Goal: Transaction & Acquisition: Purchase product/service

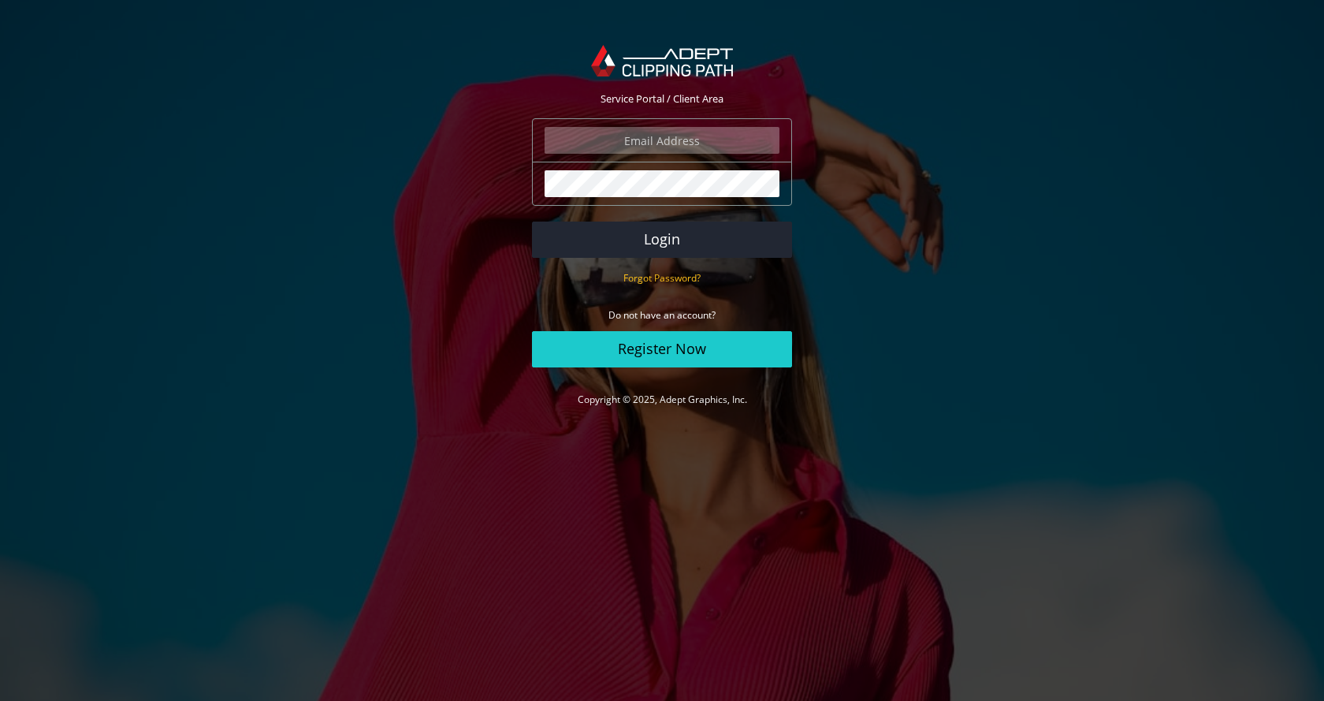
type input "ashppa@gmail.com"
click at [627, 136] on input "ashppa@gmail.com" at bounding box center [662, 140] width 235 height 27
click at [662, 244] on button "Login" at bounding box center [662, 240] width 260 height 36
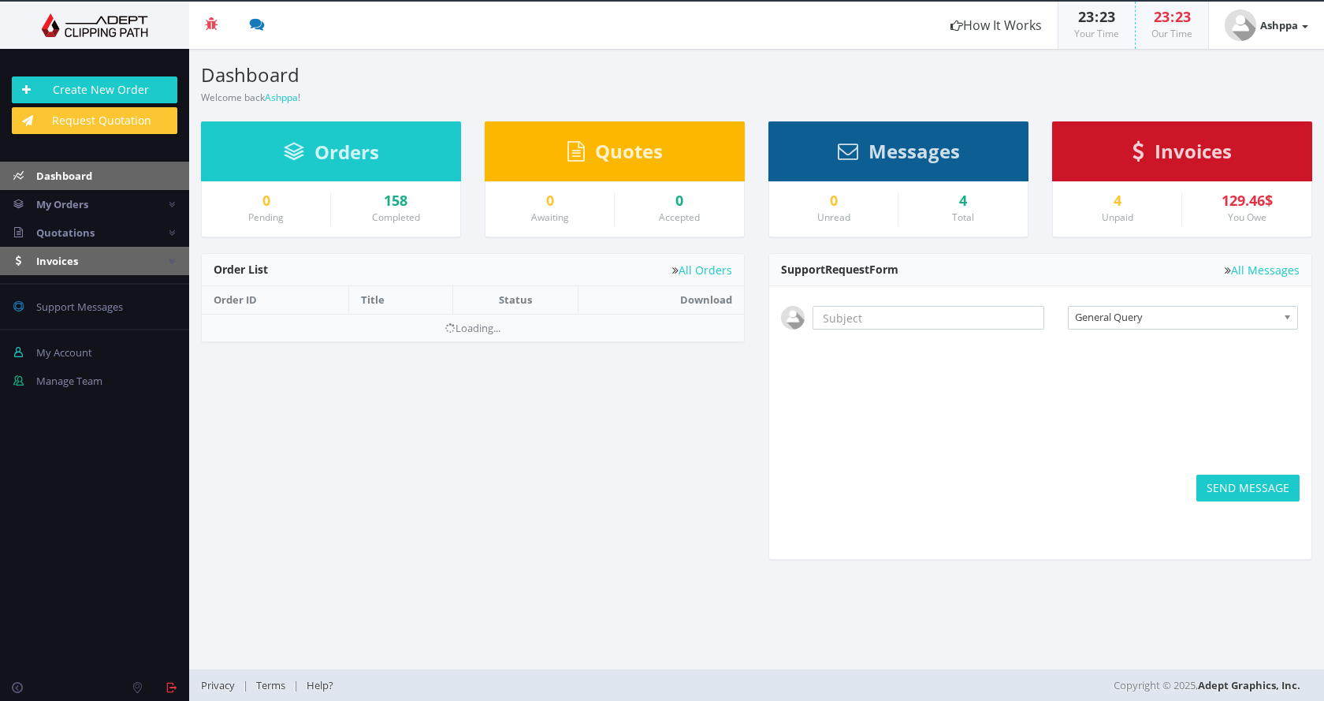
click at [86, 260] on link "Invoices" at bounding box center [94, 261] width 189 height 28
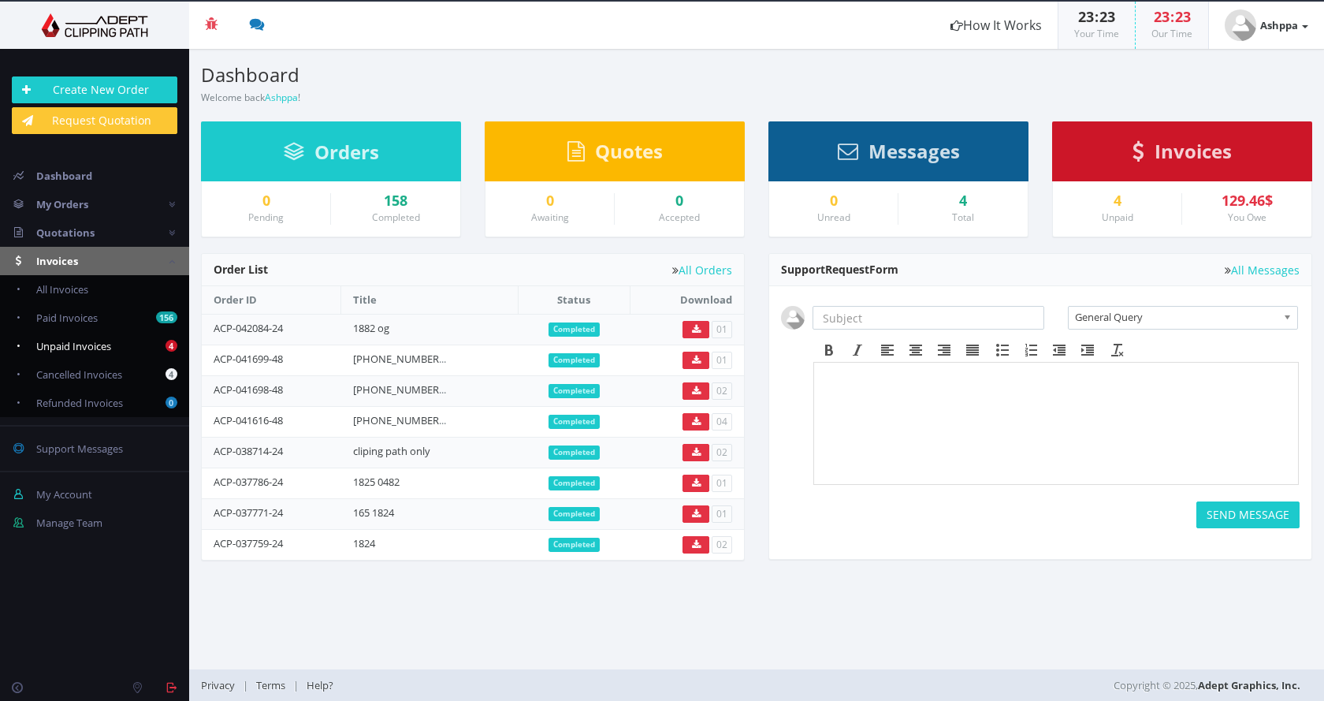
click at [95, 339] on span "Unpaid Invoices" at bounding box center [73, 346] width 75 height 14
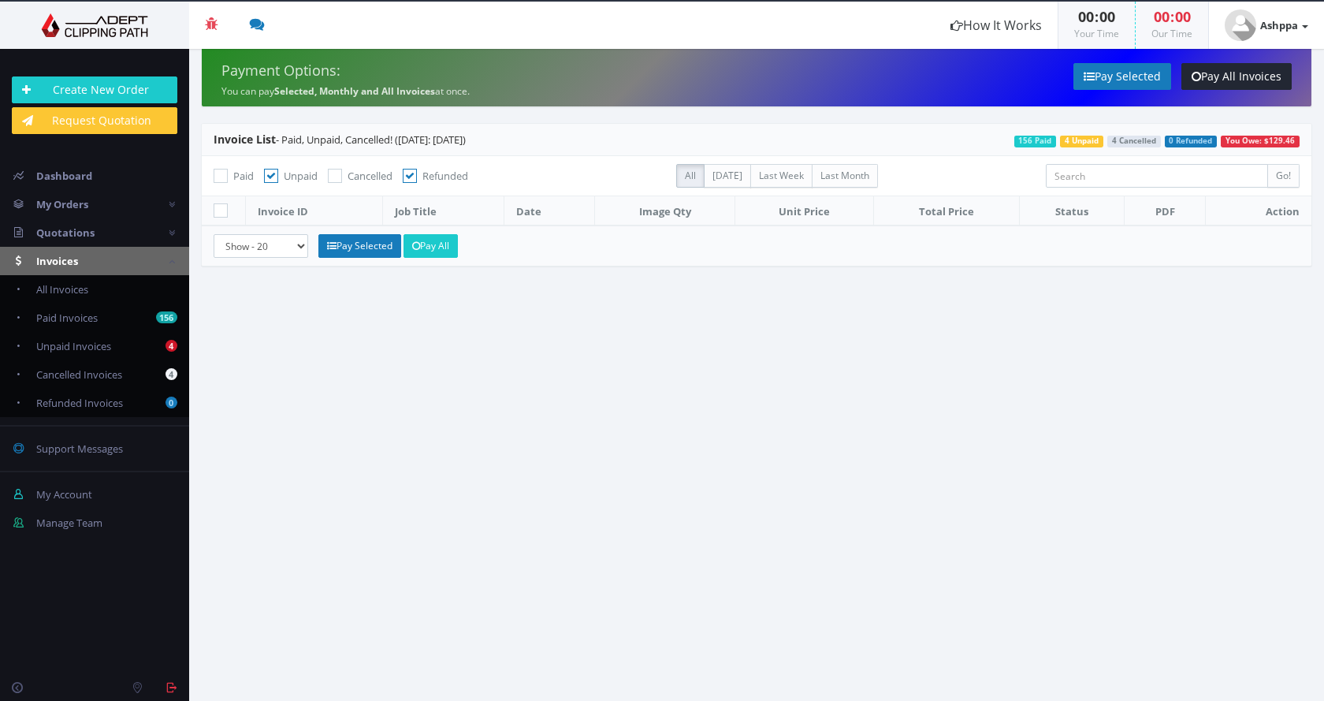
checkbox input "true"
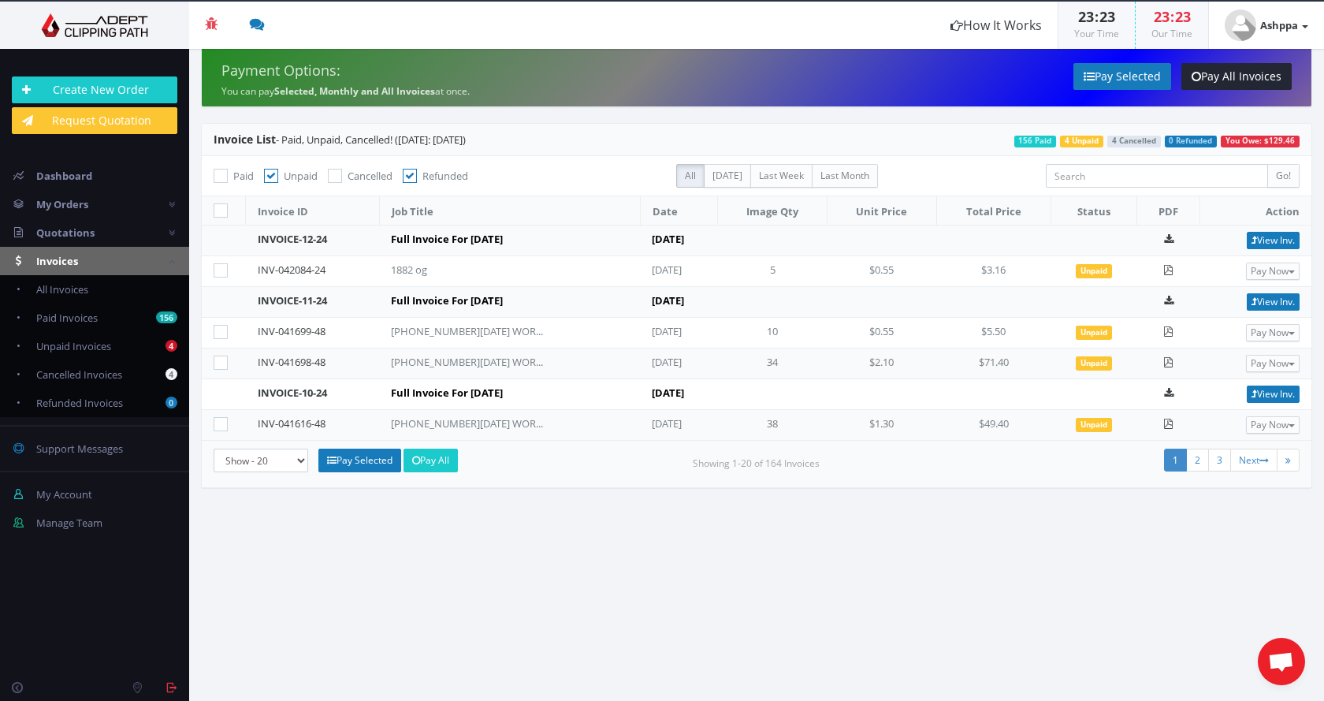
click at [221, 210] on icon at bounding box center [221, 210] width 14 height 14
click at [221, 210] on input "checkbox" at bounding box center [223, 211] width 10 height 10
checkbox input "true"
checkbox input"] "true"
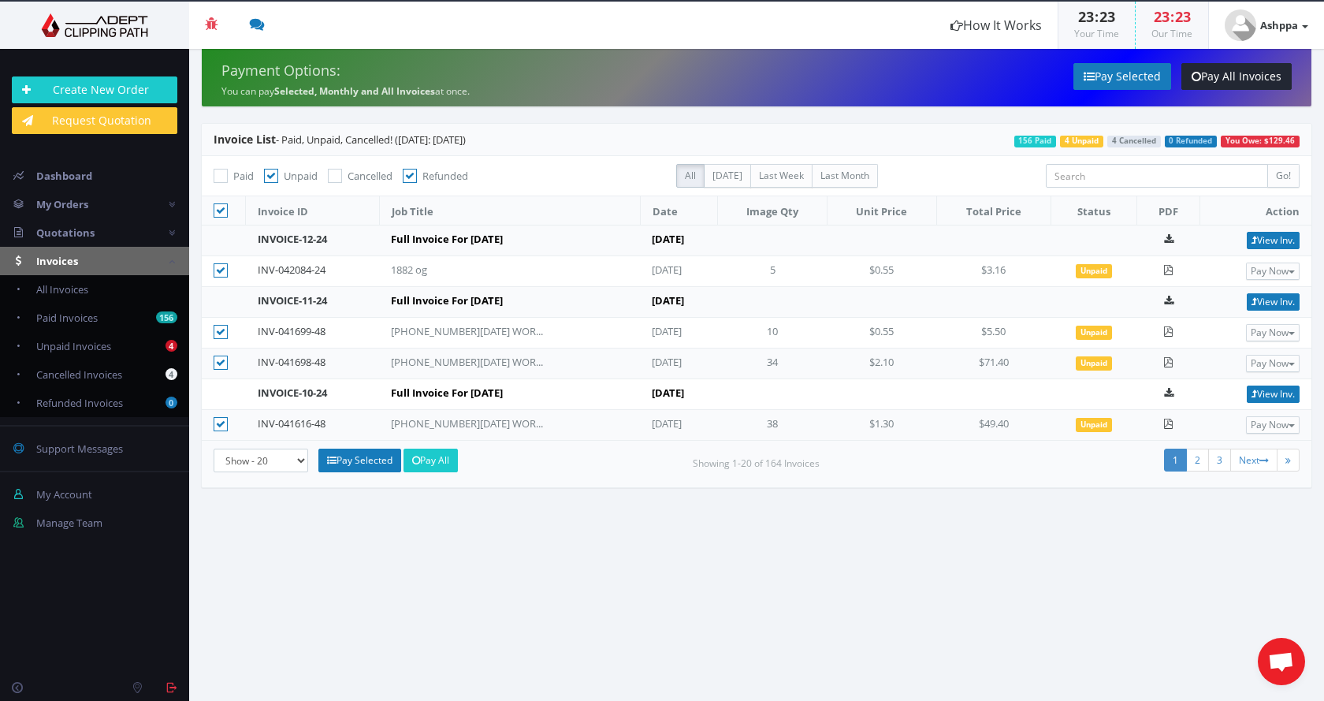
checkbox input"] "true"
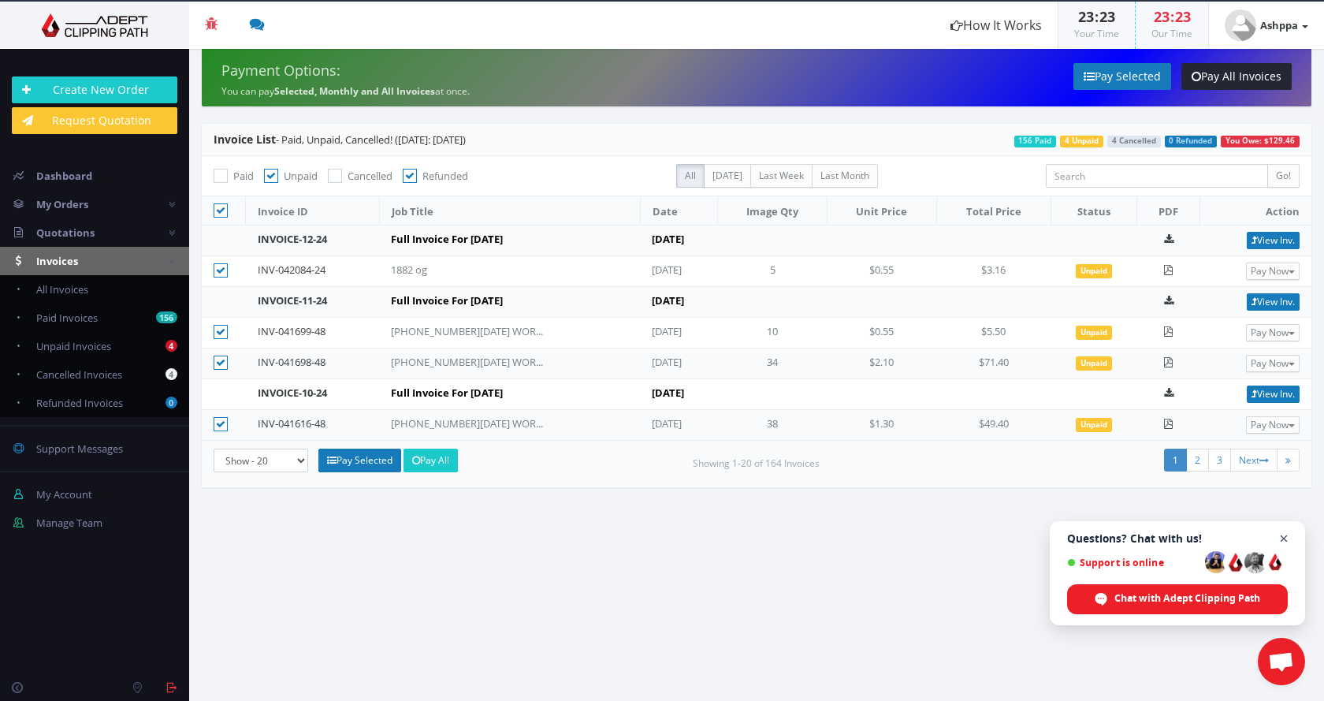
click at [1286, 539] on span "Close chat" at bounding box center [1285, 539] width 20 height 20
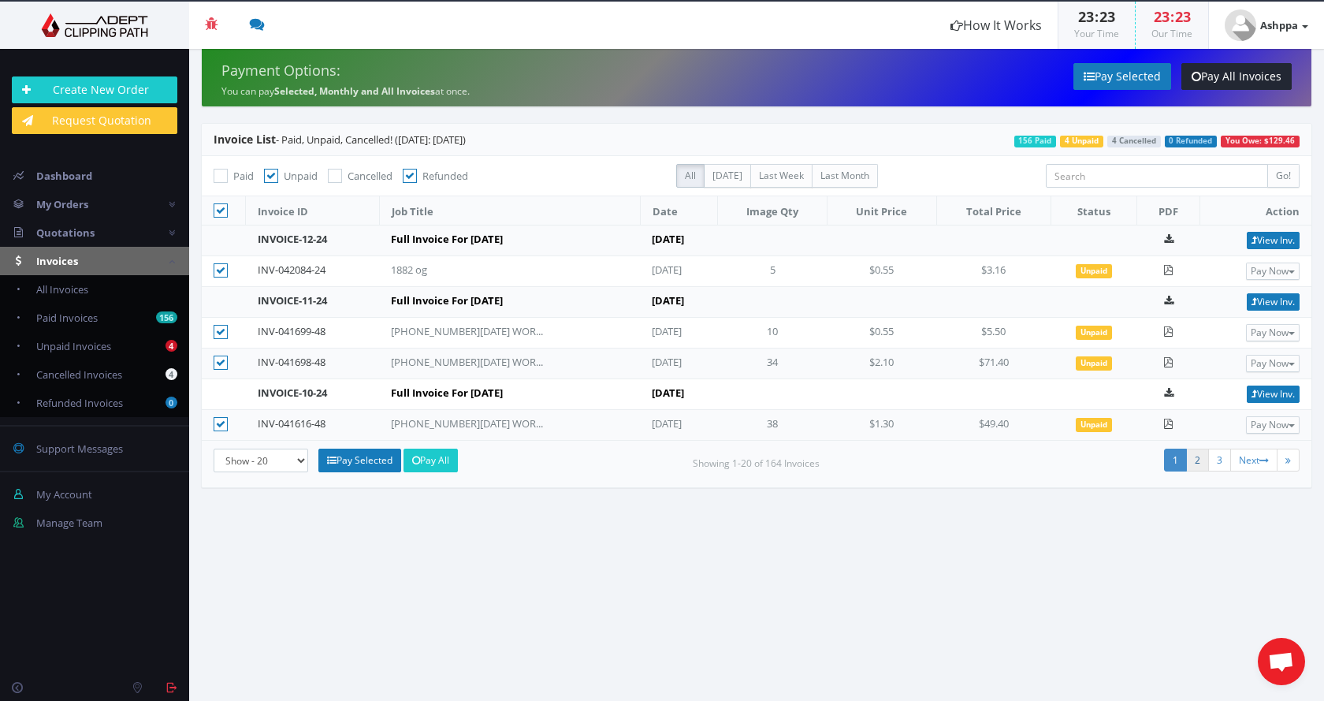
click at [1197, 457] on link "2" at bounding box center [1197, 460] width 23 height 23
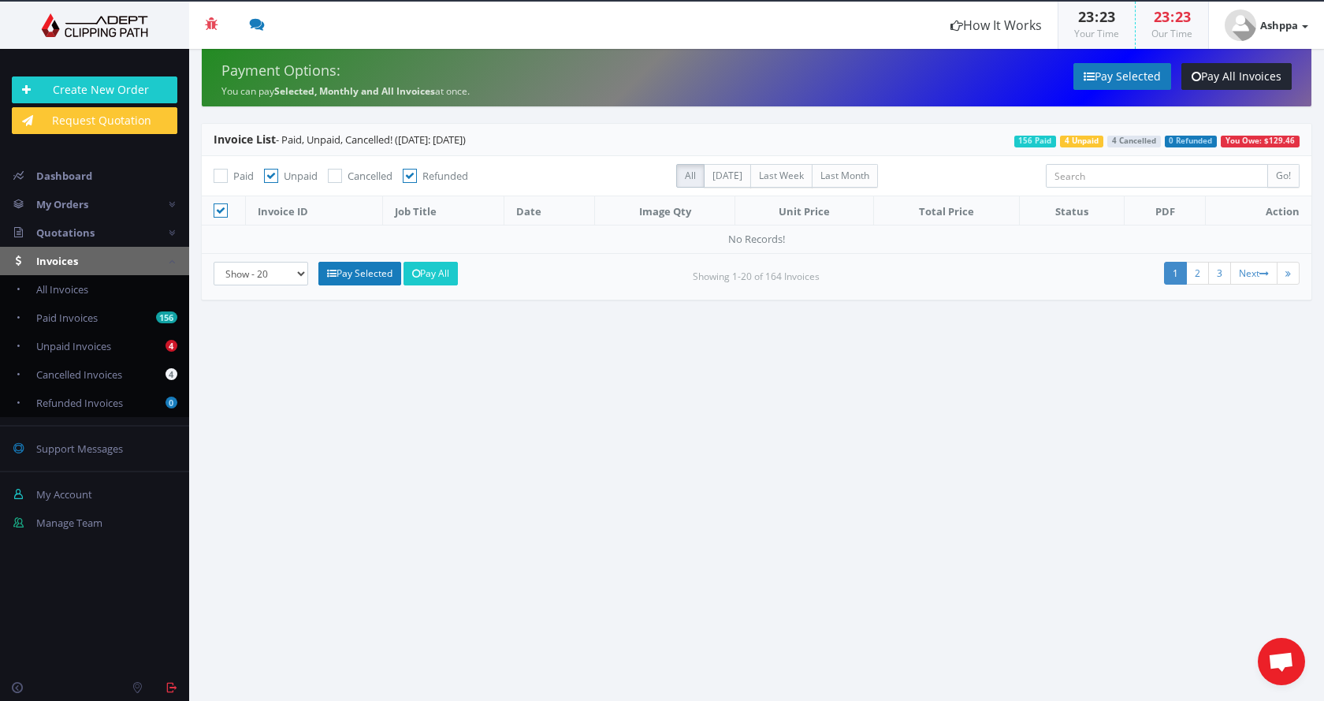
click at [1177, 274] on link "1" at bounding box center [1175, 273] width 23 height 23
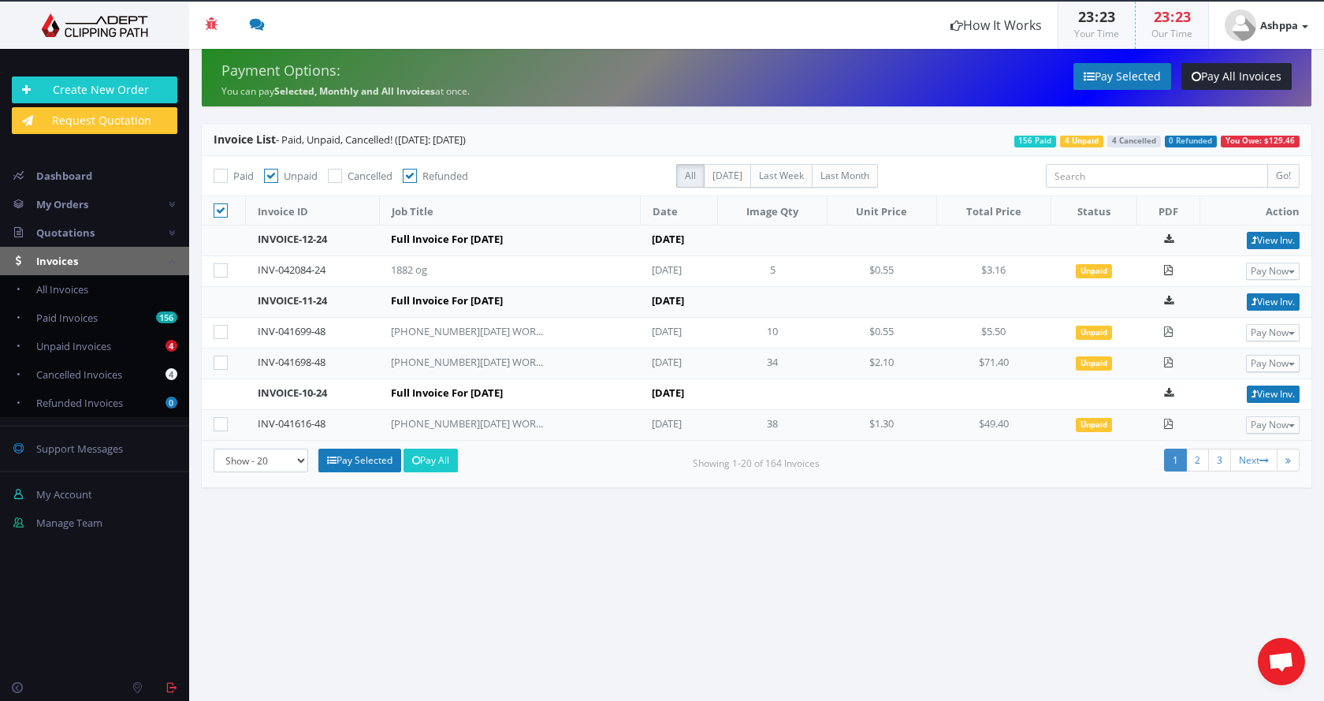
click at [1173, 271] on icon at bounding box center [1168, 270] width 10 height 10
click at [219, 211] on icon at bounding box center [221, 210] width 14 height 14
click at [219, 211] on input "checkbox" at bounding box center [223, 211] width 10 height 10
click at [222, 210] on icon at bounding box center [221, 210] width 14 height 14
click at [222, 210] on input "checkbox" at bounding box center [223, 211] width 10 height 10
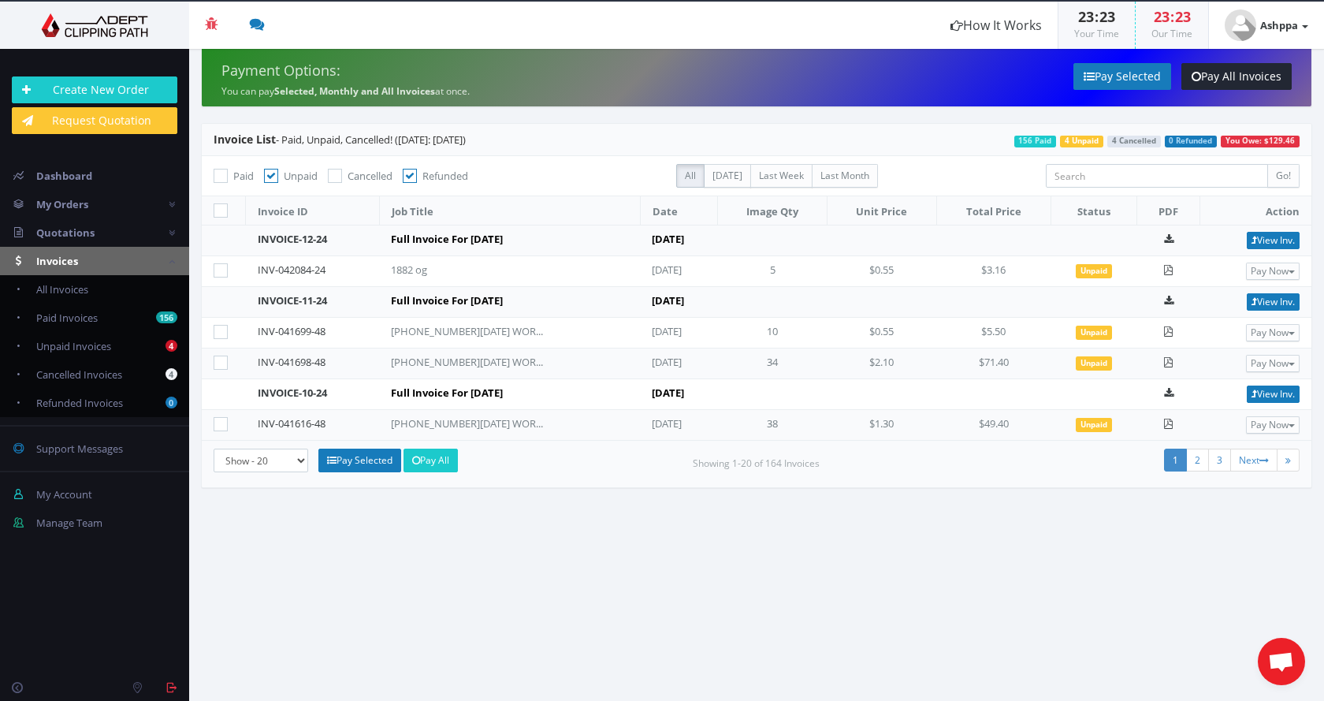
checkbox input "true"
checkbox input"] "true"
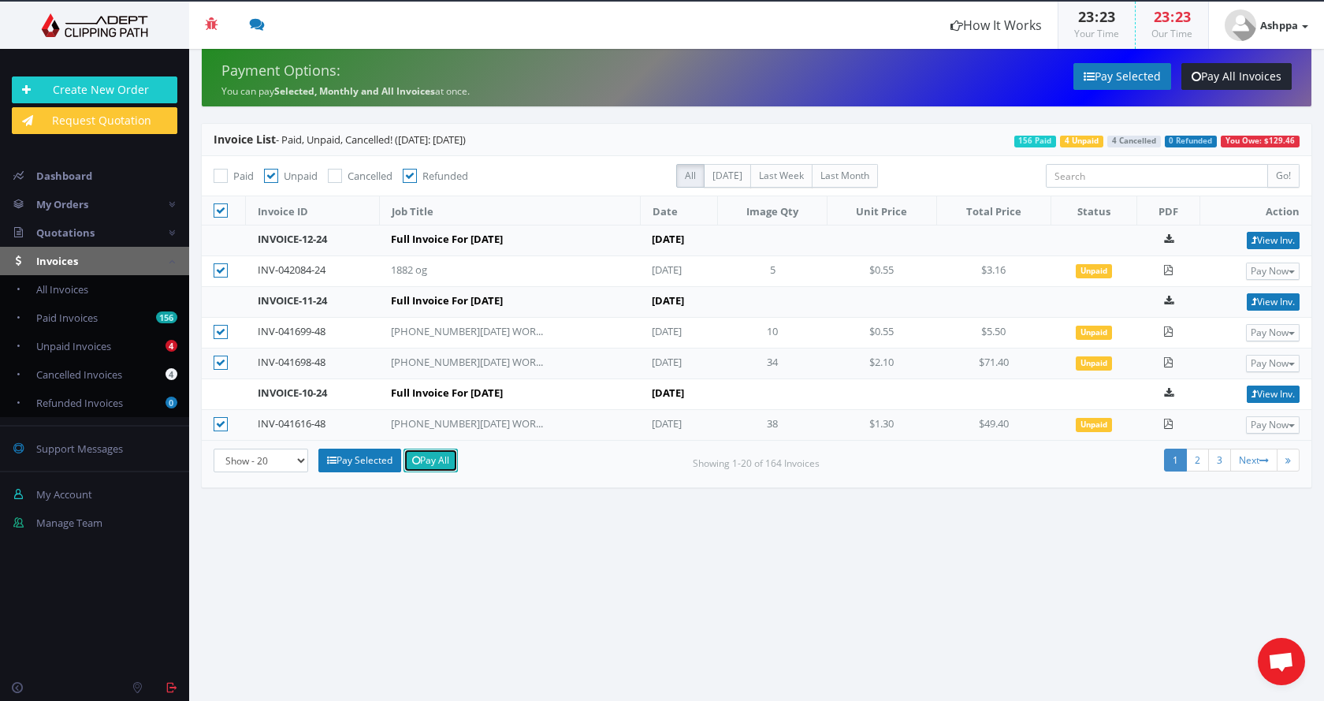
click at [430, 464] on link "Pay All" at bounding box center [431, 461] width 54 height 24
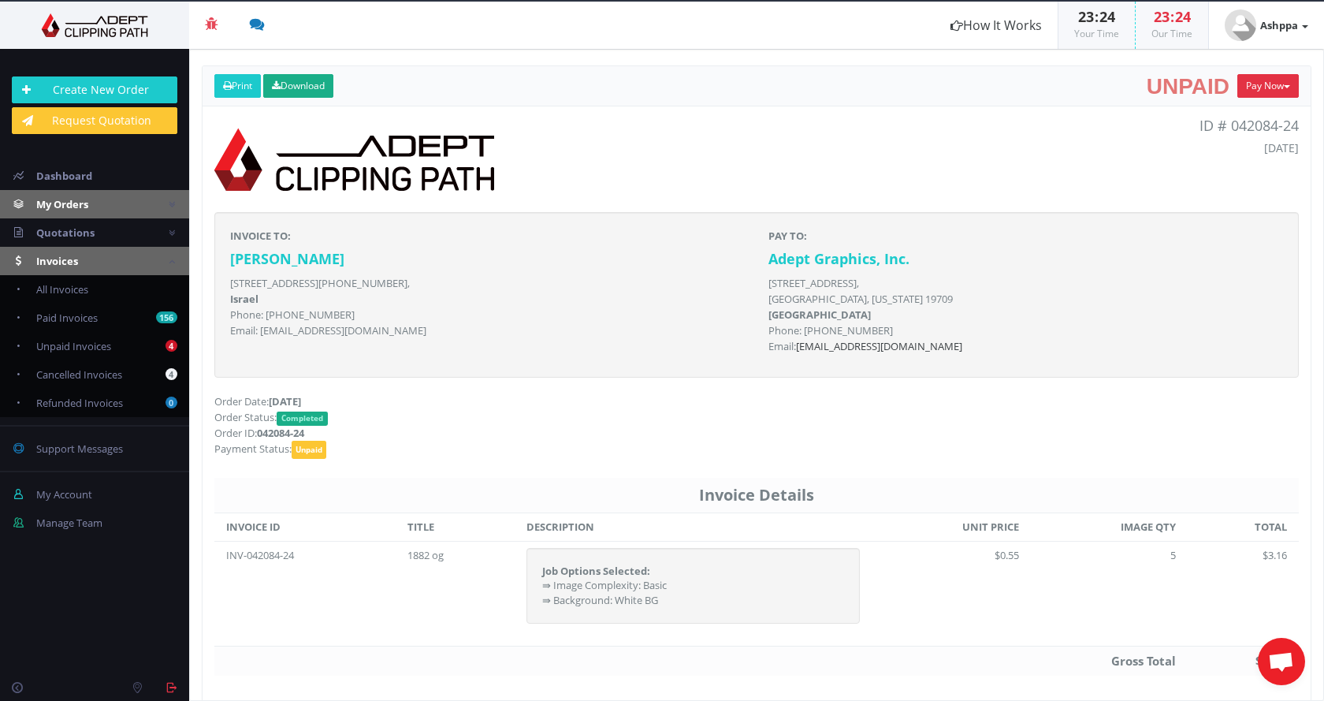
click at [109, 199] on link "My Orders" at bounding box center [94, 204] width 189 height 28
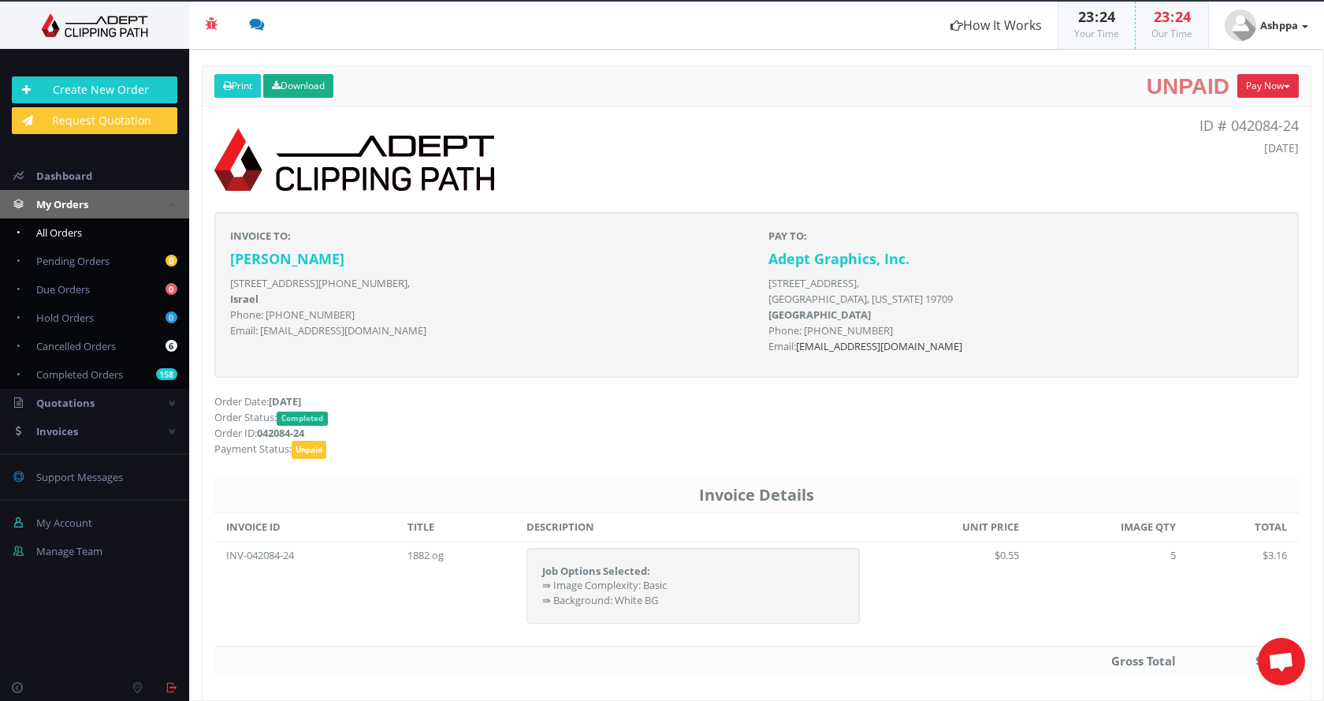
click at [68, 232] on span "All Orders" at bounding box center [59, 232] width 46 height 14
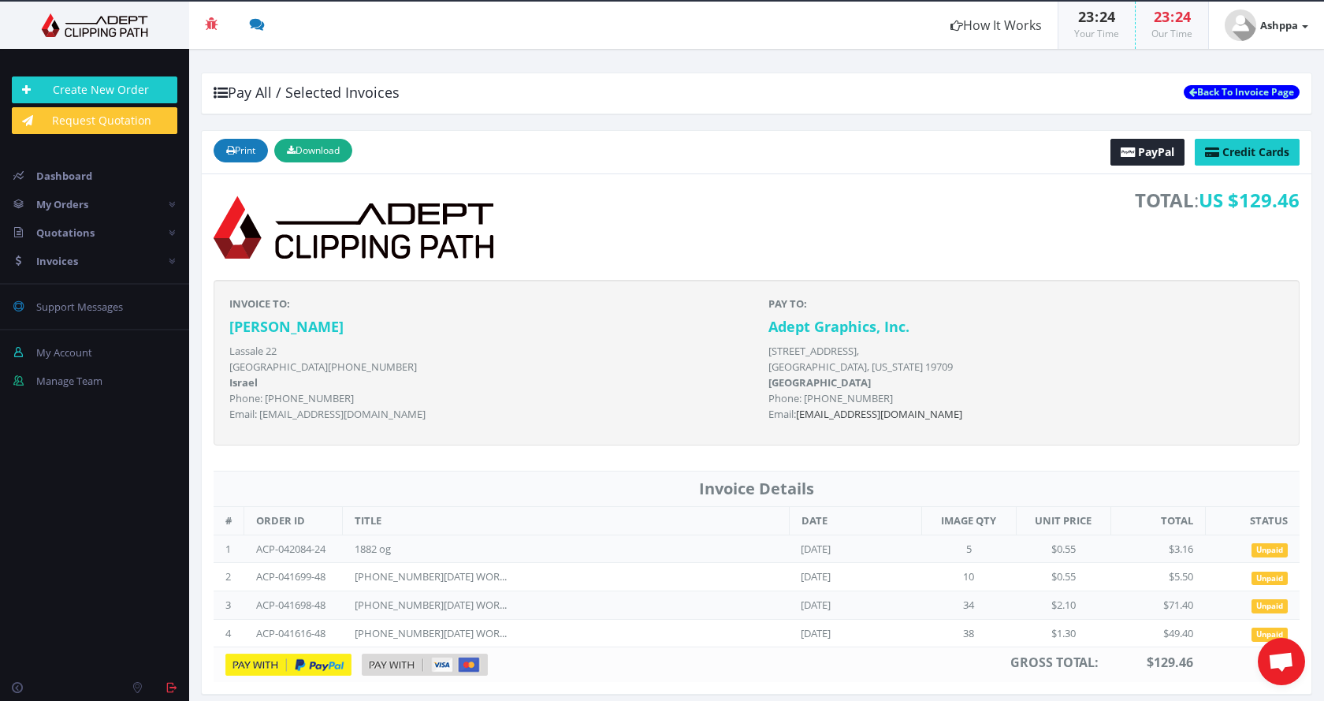
scroll to position [9, 0]
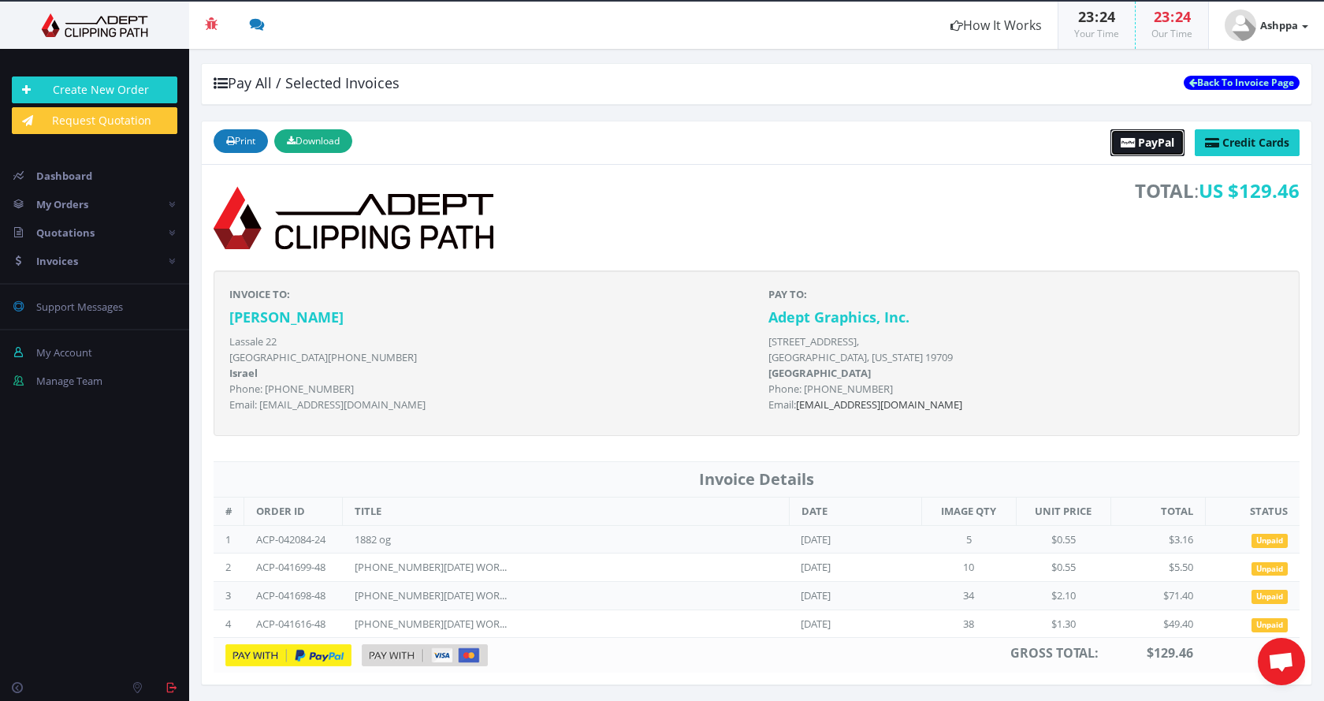
click at [1143, 140] on span "PayPal" at bounding box center [1156, 142] width 36 height 15
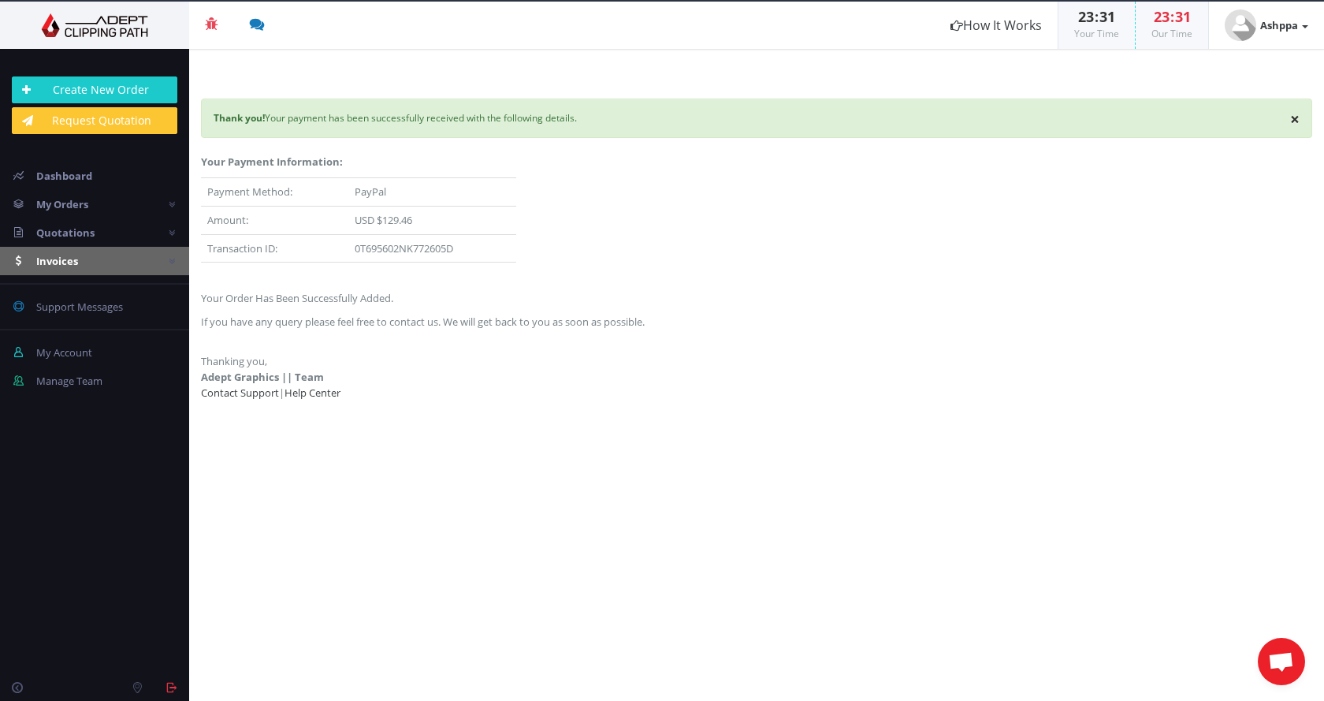
click at [69, 264] on span "Invoices" at bounding box center [57, 261] width 42 height 14
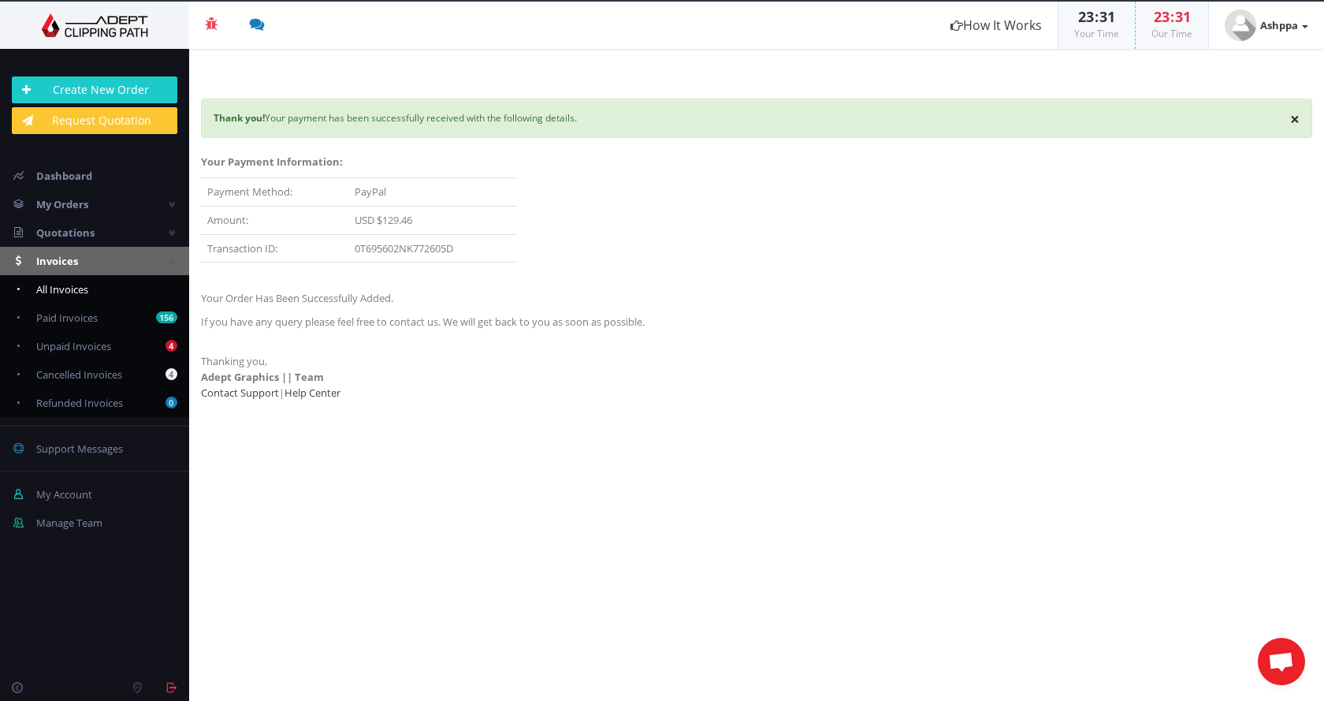
click at [76, 295] on span "All Invoices" at bounding box center [62, 289] width 52 height 14
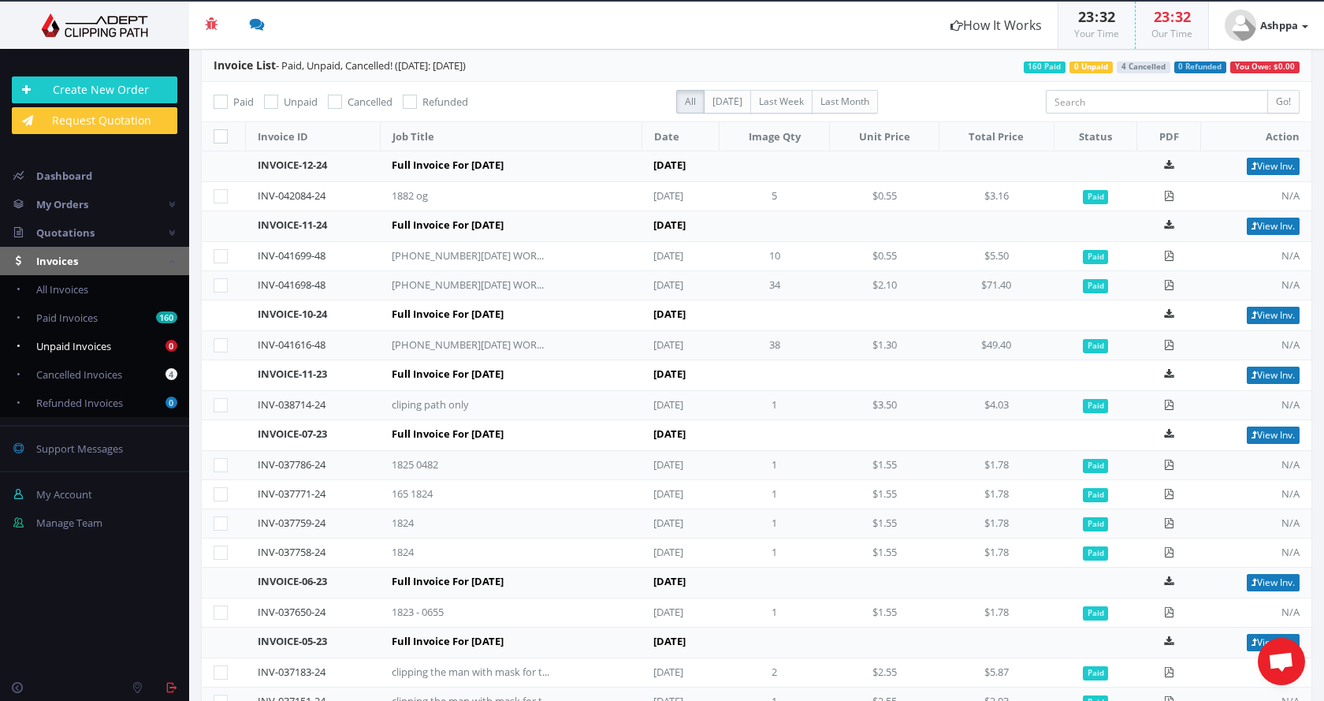
click at [72, 352] on span "Unpaid Invoices" at bounding box center [73, 346] width 75 height 14
checkbox input "true"
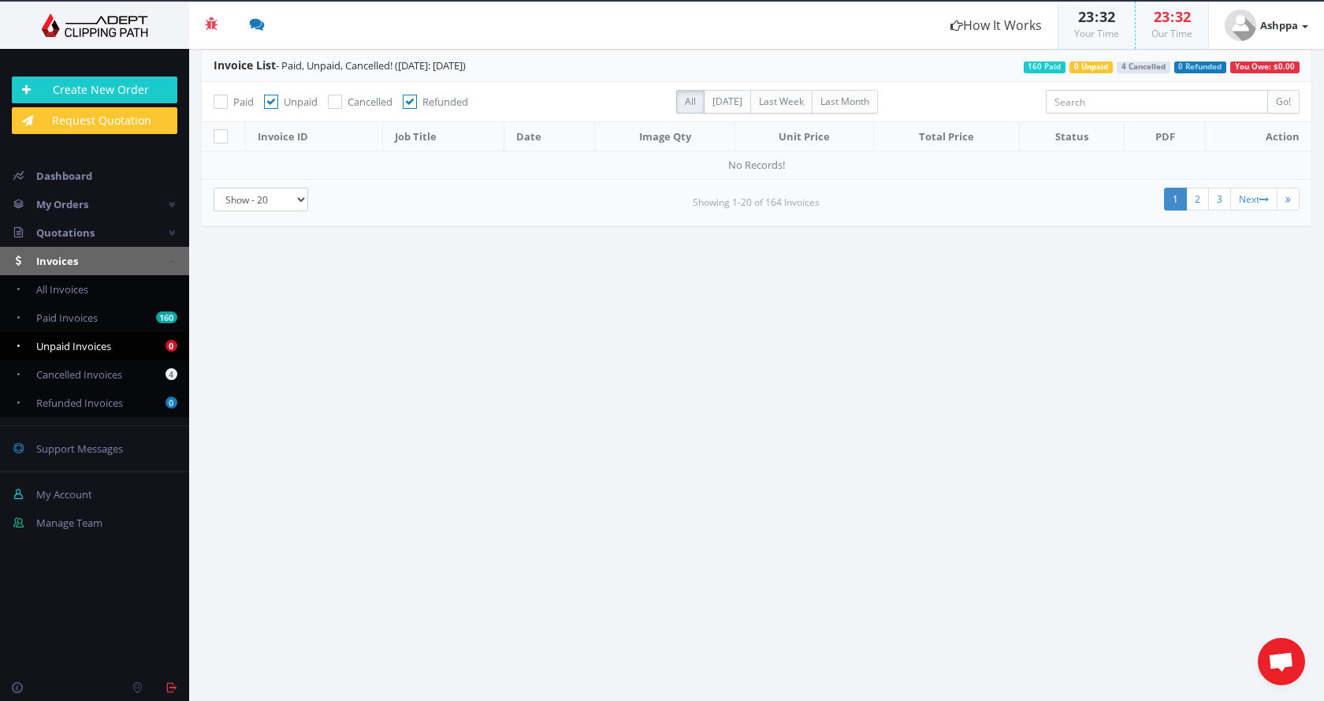
click at [521, 403] on section "Invoice List - Paid, Unpaid, Cancelled! ([DATE]: [DATE]) You Owe: $0.00 0 Refun…" at bounding box center [756, 375] width 1135 height 652
click at [847, 344] on section "Invoice List - Paid, Unpaid, Cancelled! ([DATE]: [DATE]) You Owe: $0.00 0 Refun…" at bounding box center [756, 375] width 1135 height 652
